Goal: Book appointment/travel/reservation

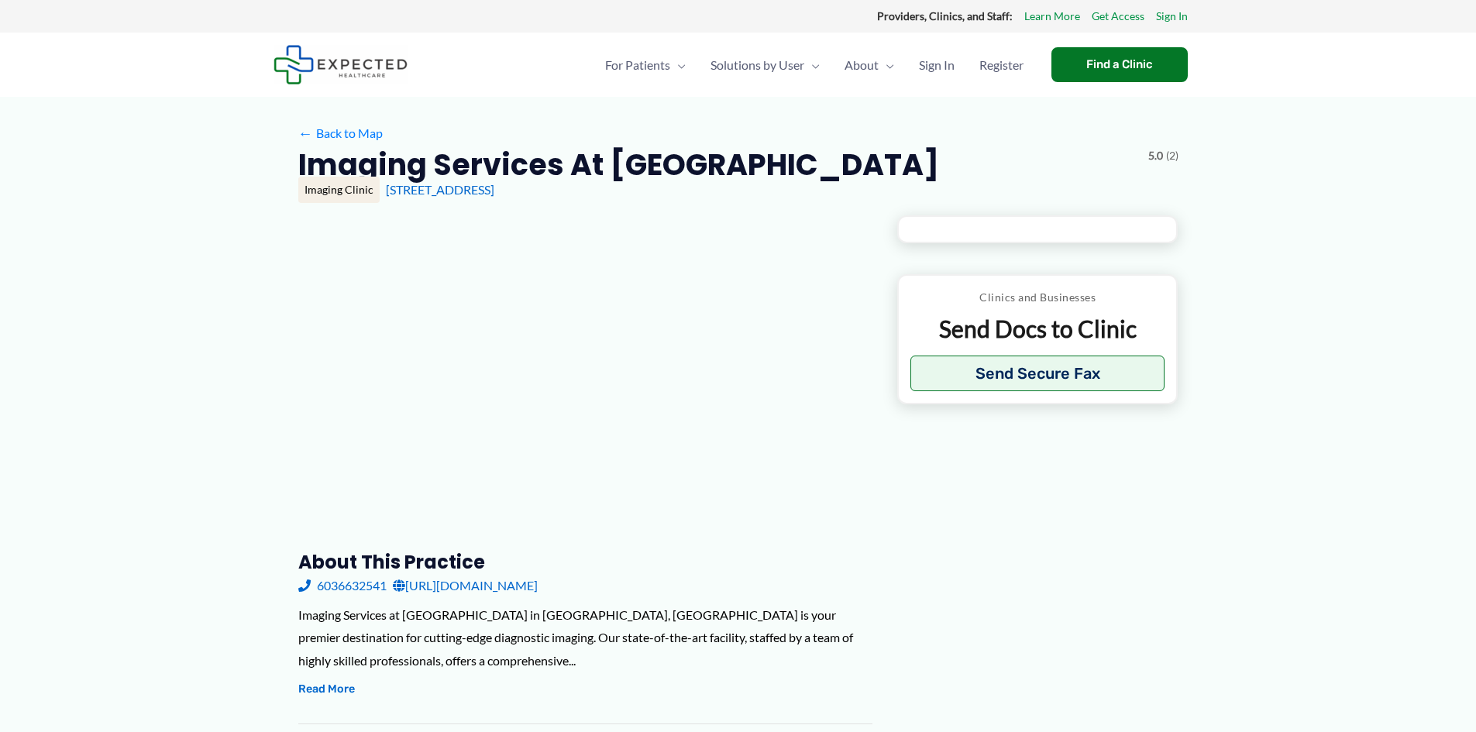
type input "**********"
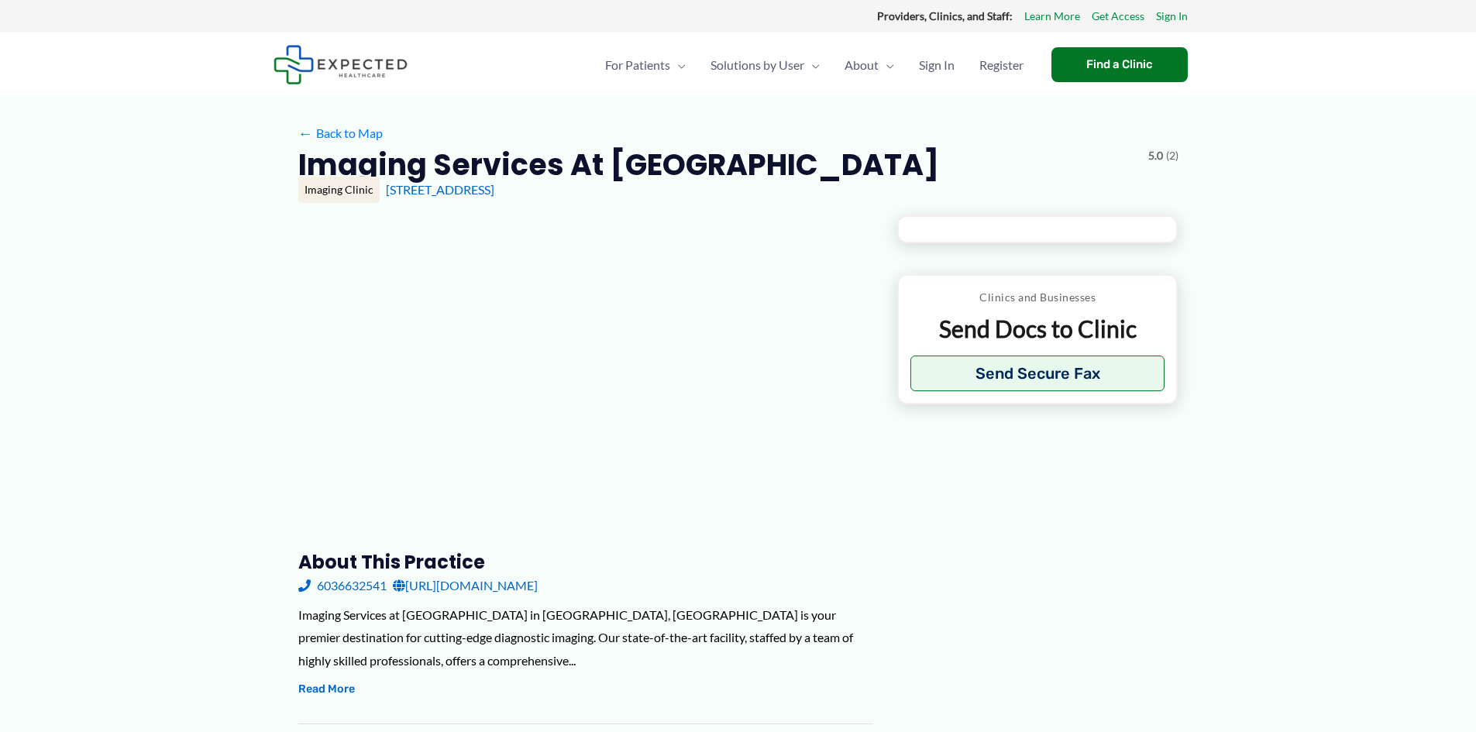
type input "**********"
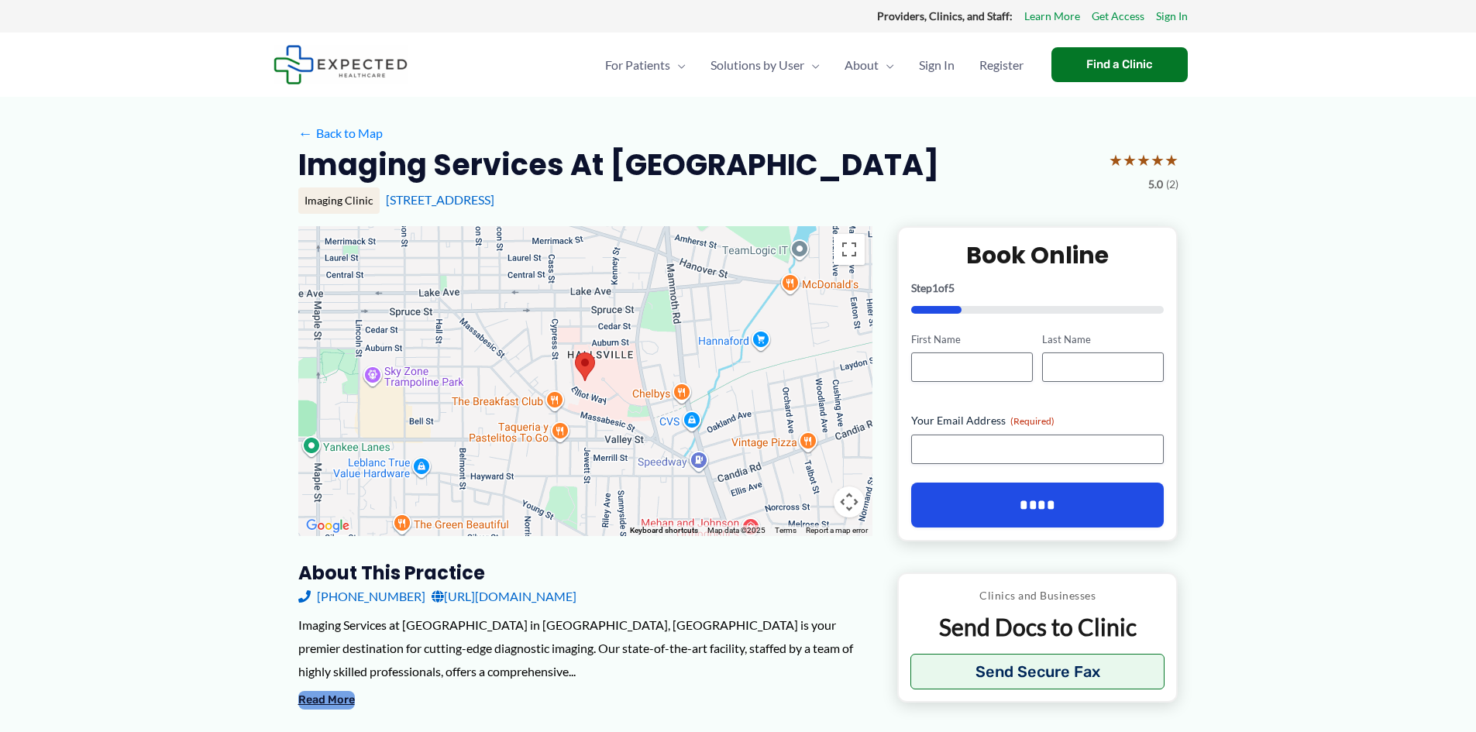
click at [343, 702] on button "Read More" at bounding box center [326, 700] width 57 height 19
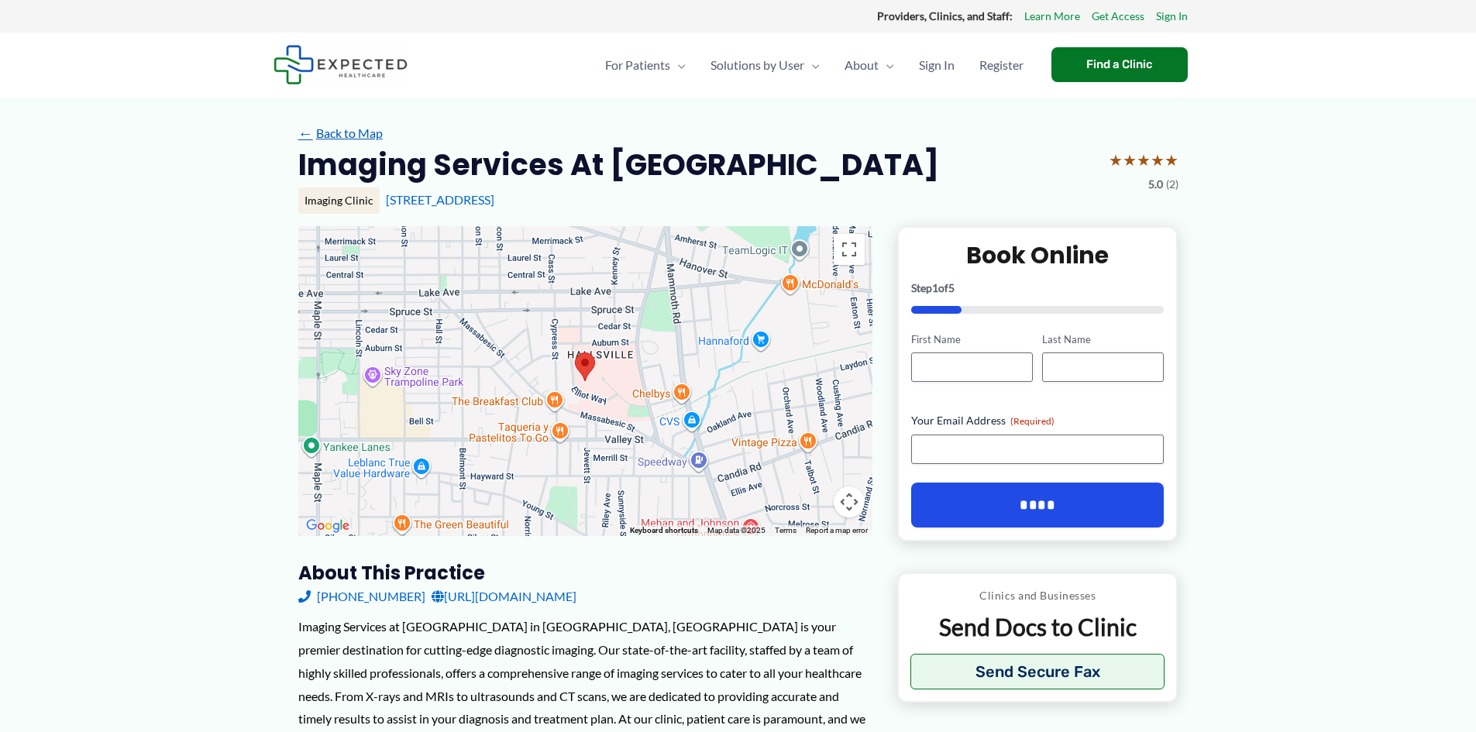
click at [320, 139] on link "← Back to Map" at bounding box center [340, 133] width 84 height 23
